Goal: Task Accomplishment & Management: Use online tool/utility

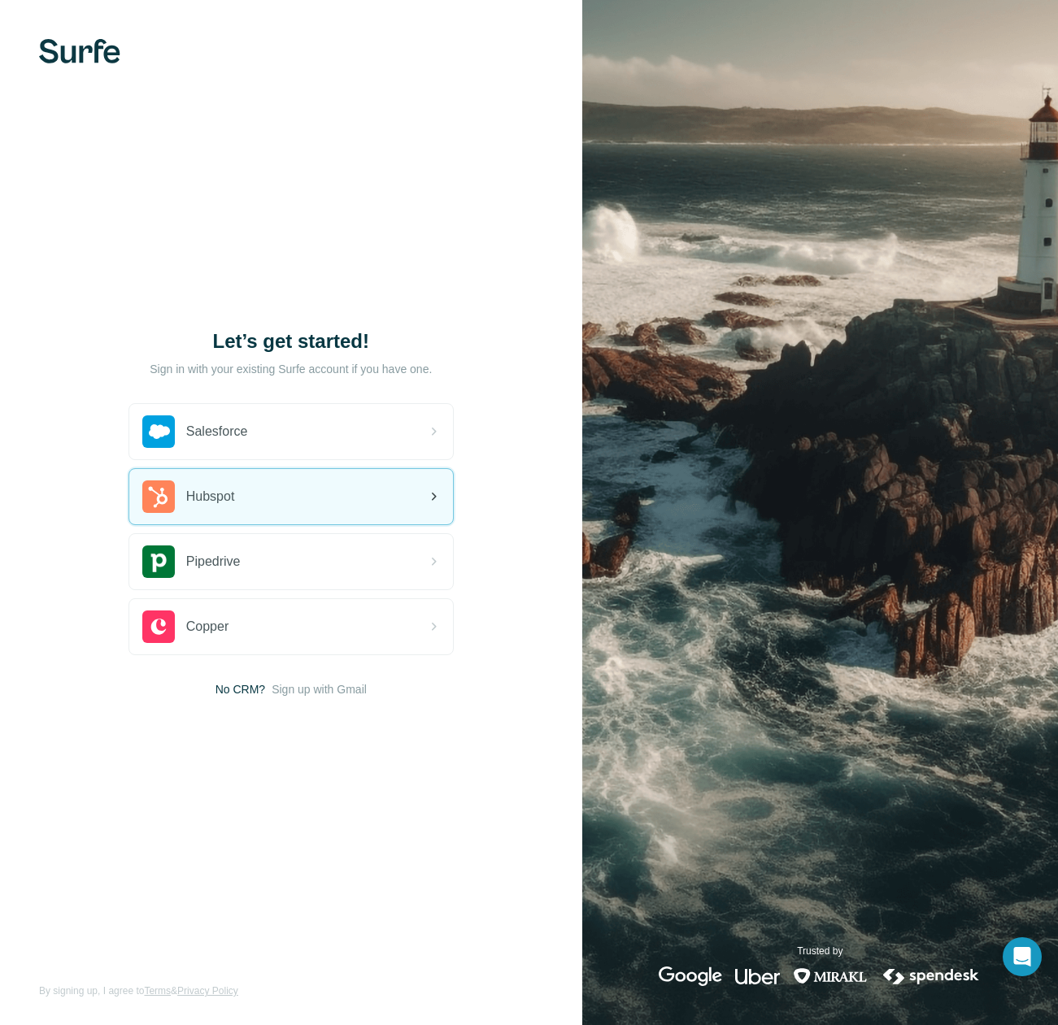
click at [261, 500] on div "Hubspot" at bounding box center [291, 496] width 324 height 55
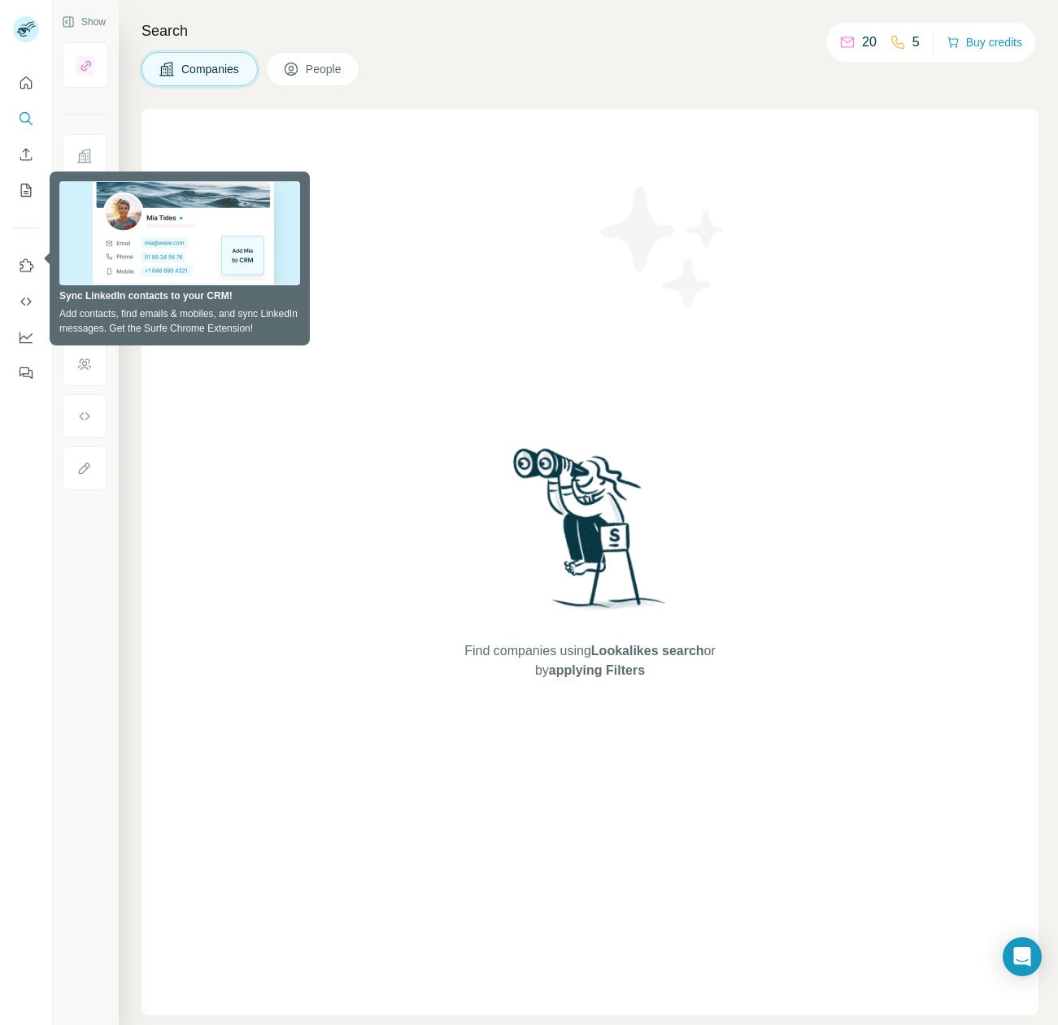
click at [525, 89] on div "Search Companies People Find companies using Lookalikes search or by applying F…" at bounding box center [588, 512] width 939 height 1025
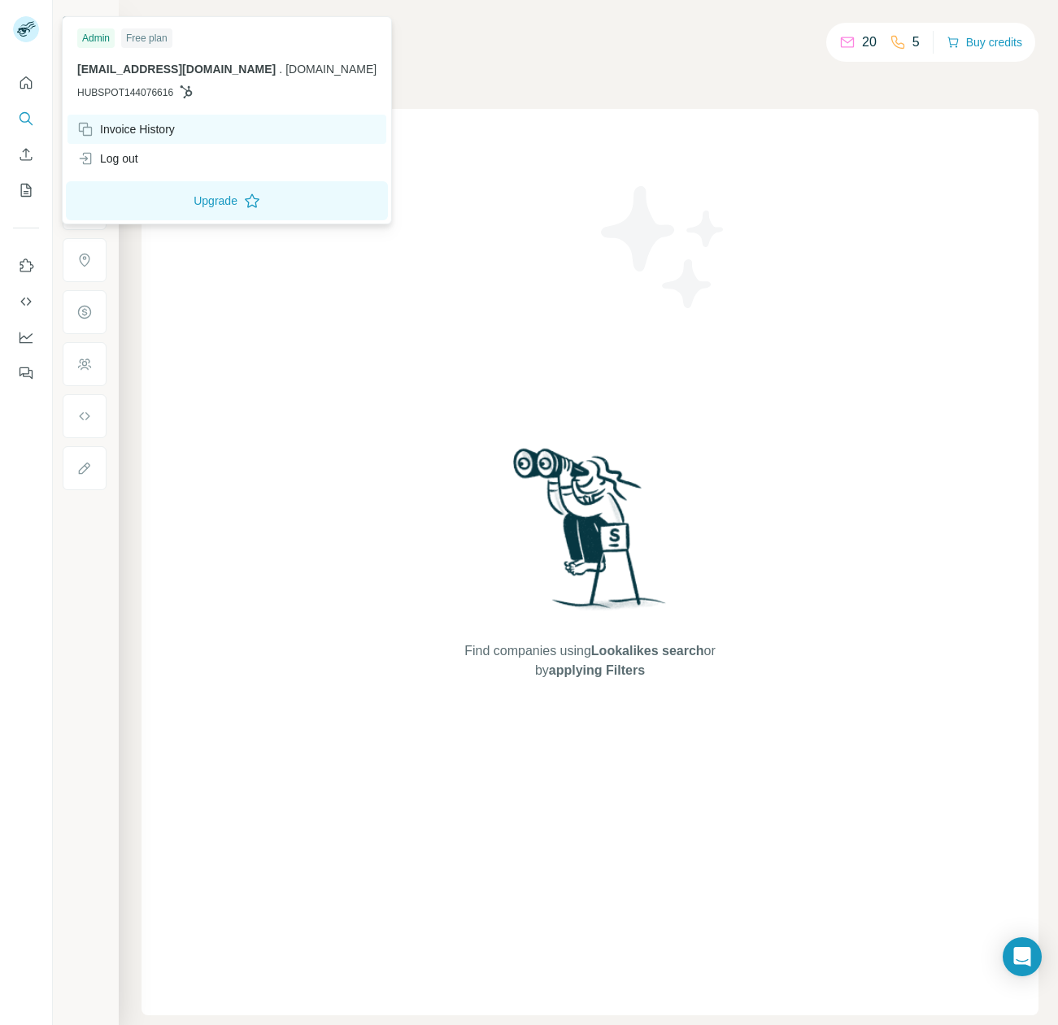
click at [125, 136] on div "Invoice History" at bounding box center [126, 129] width 98 height 16
click at [154, 128] on div "Invoice History" at bounding box center [126, 129] width 98 height 16
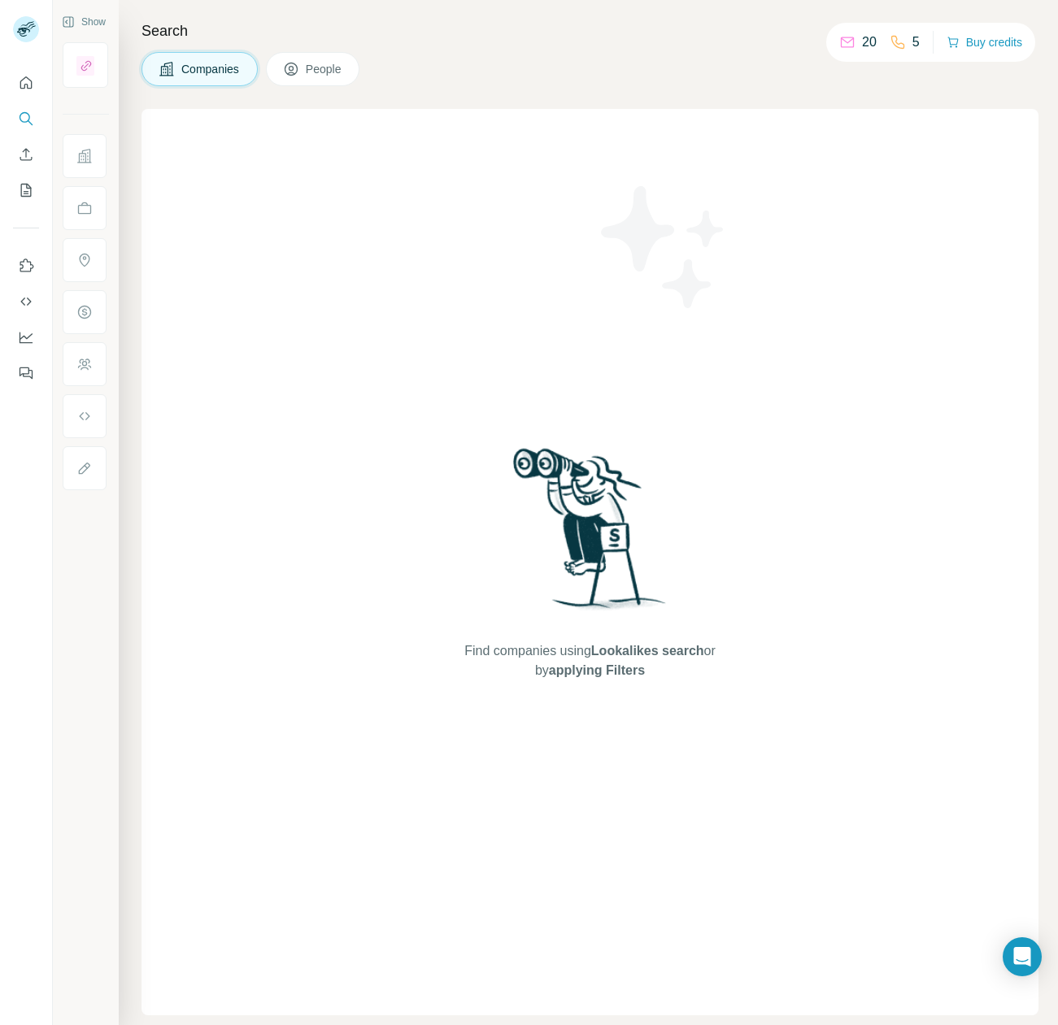
click at [316, 76] on span "People" at bounding box center [324, 69] width 37 height 16
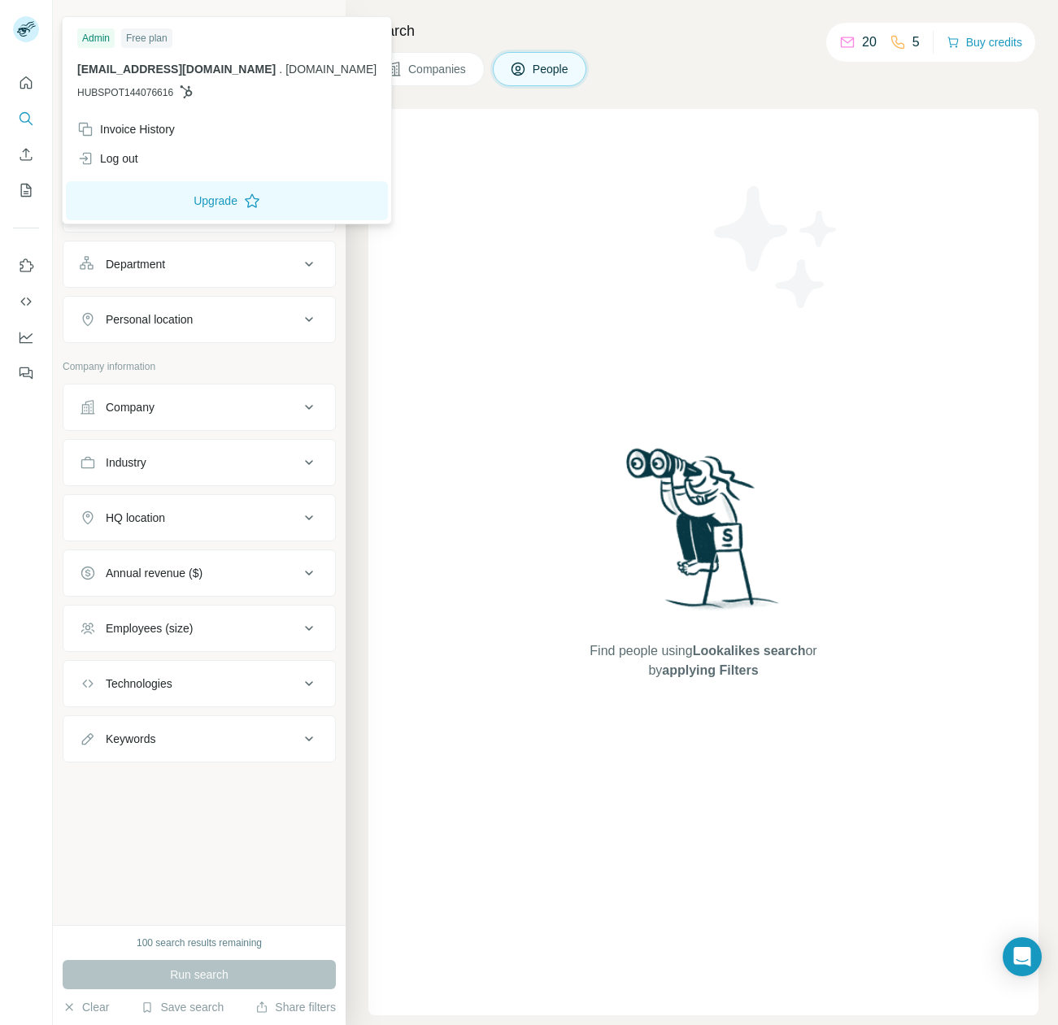
click at [33, 28] on rect at bounding box center [26, 29] width 26 height 26
click at [32, 86] on icon "Quick start" at bounding box center [26, 82] width 12 height 12
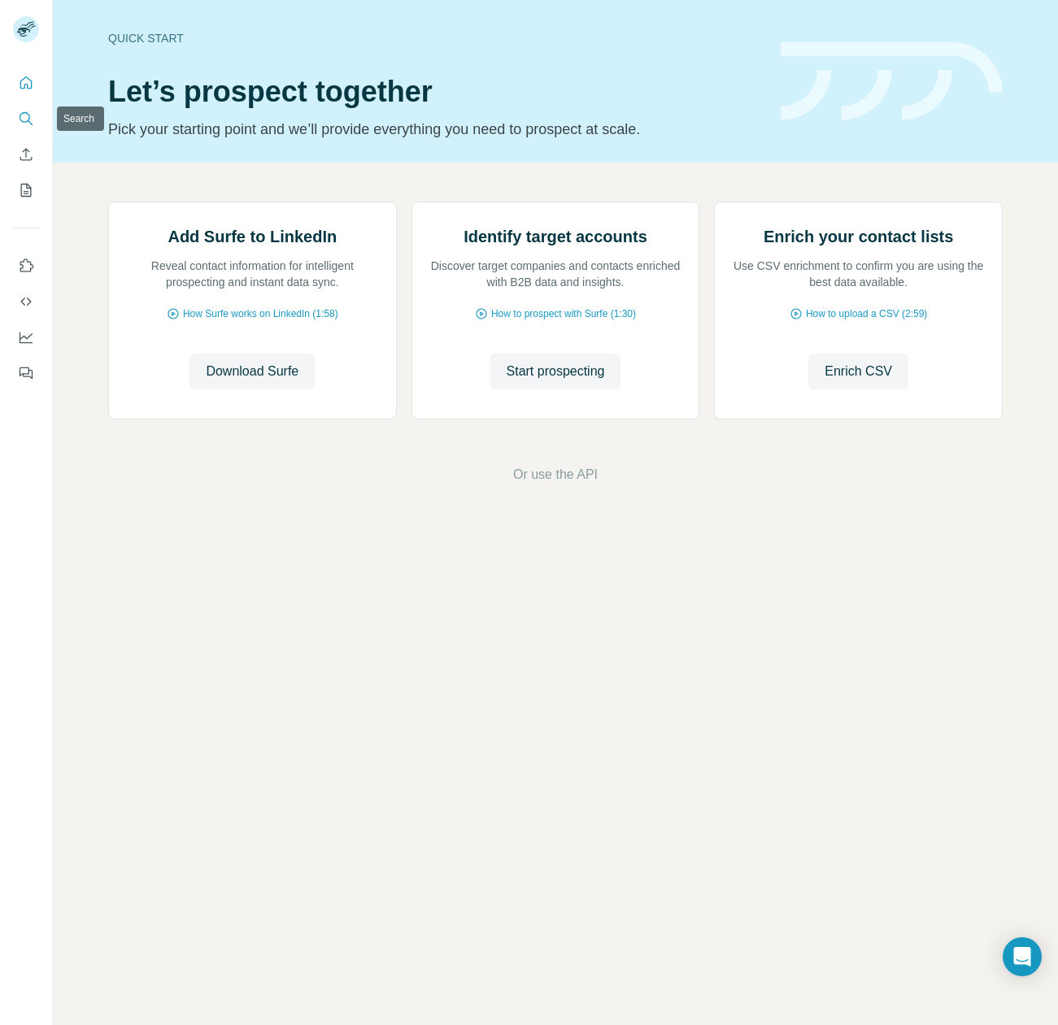
click at [30, 120] on icon "Search" at bounding box center [26, 119] width 16 height 16
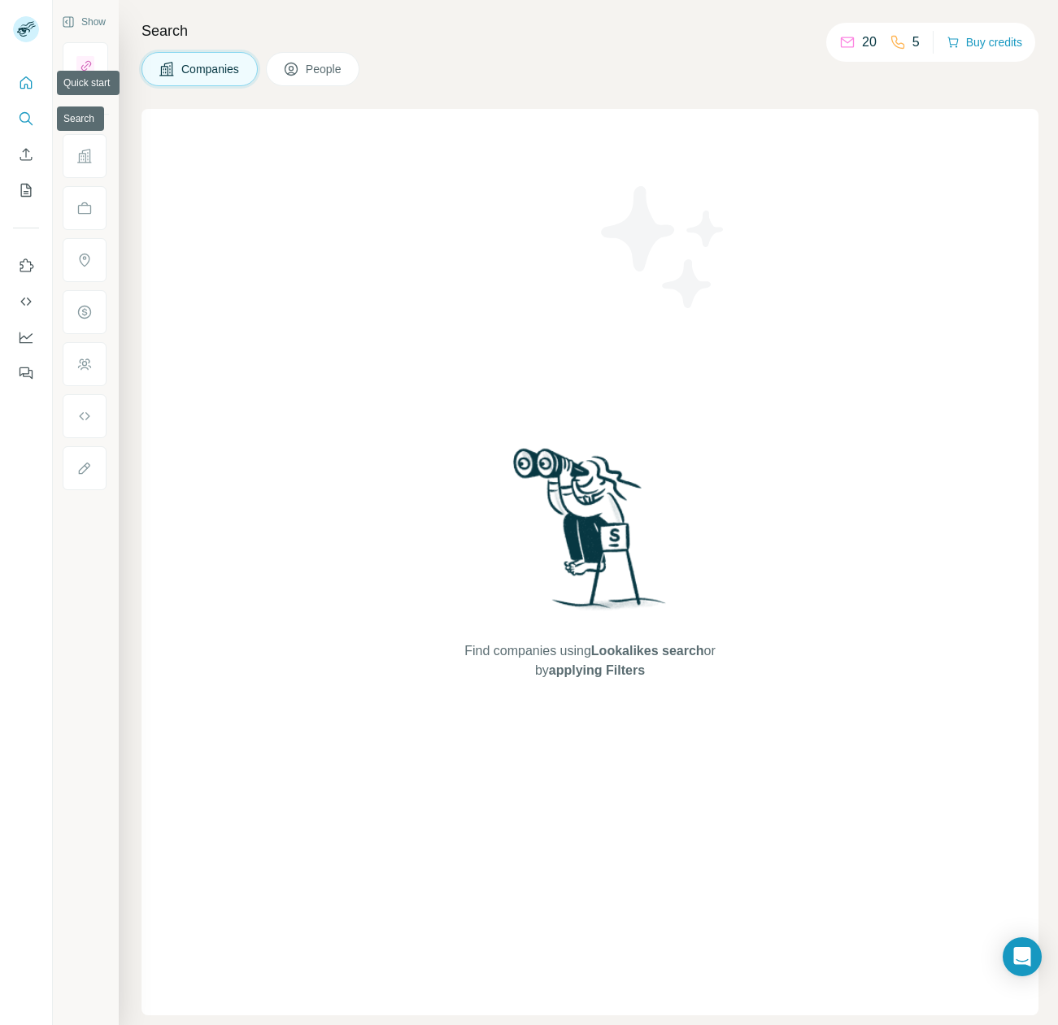
click at [28, 94] on button "Quick start" at bounding box center [26, 82] width 26 height 29
